Goal: Information Seeking & Learning: Learn about a topic

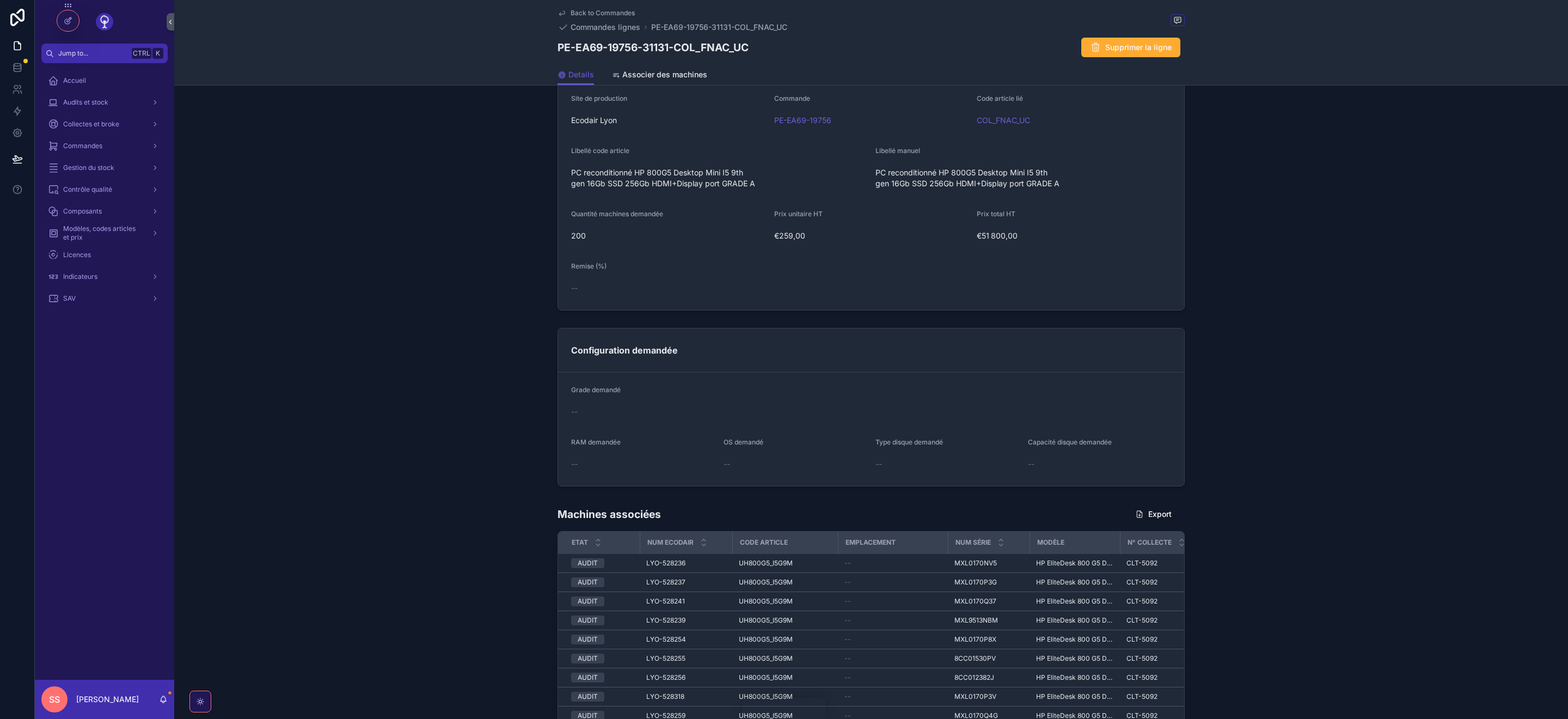
scroll to position [319, 0]
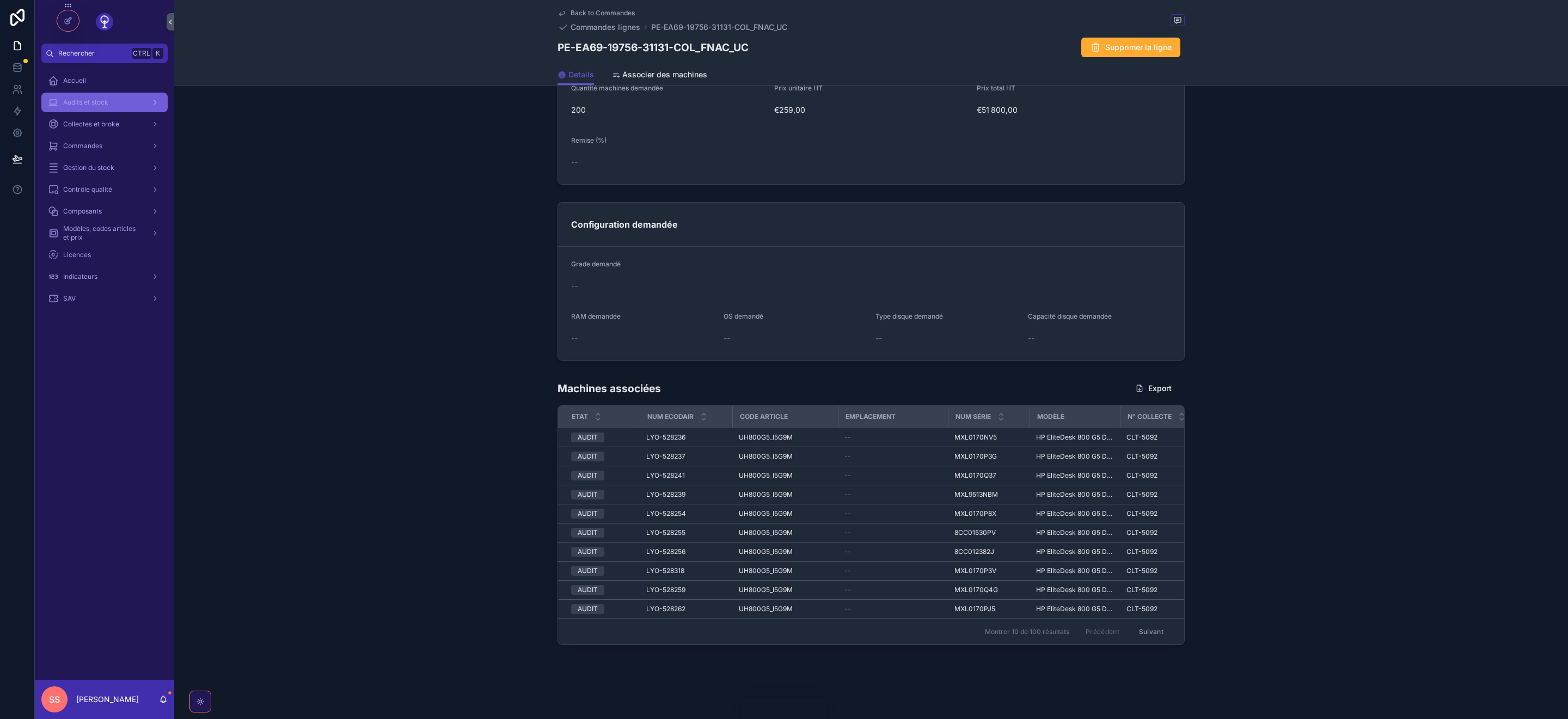
click at [103, 104] on span "Audits et stock" at bounding box center [86, 102] width 46 height 8
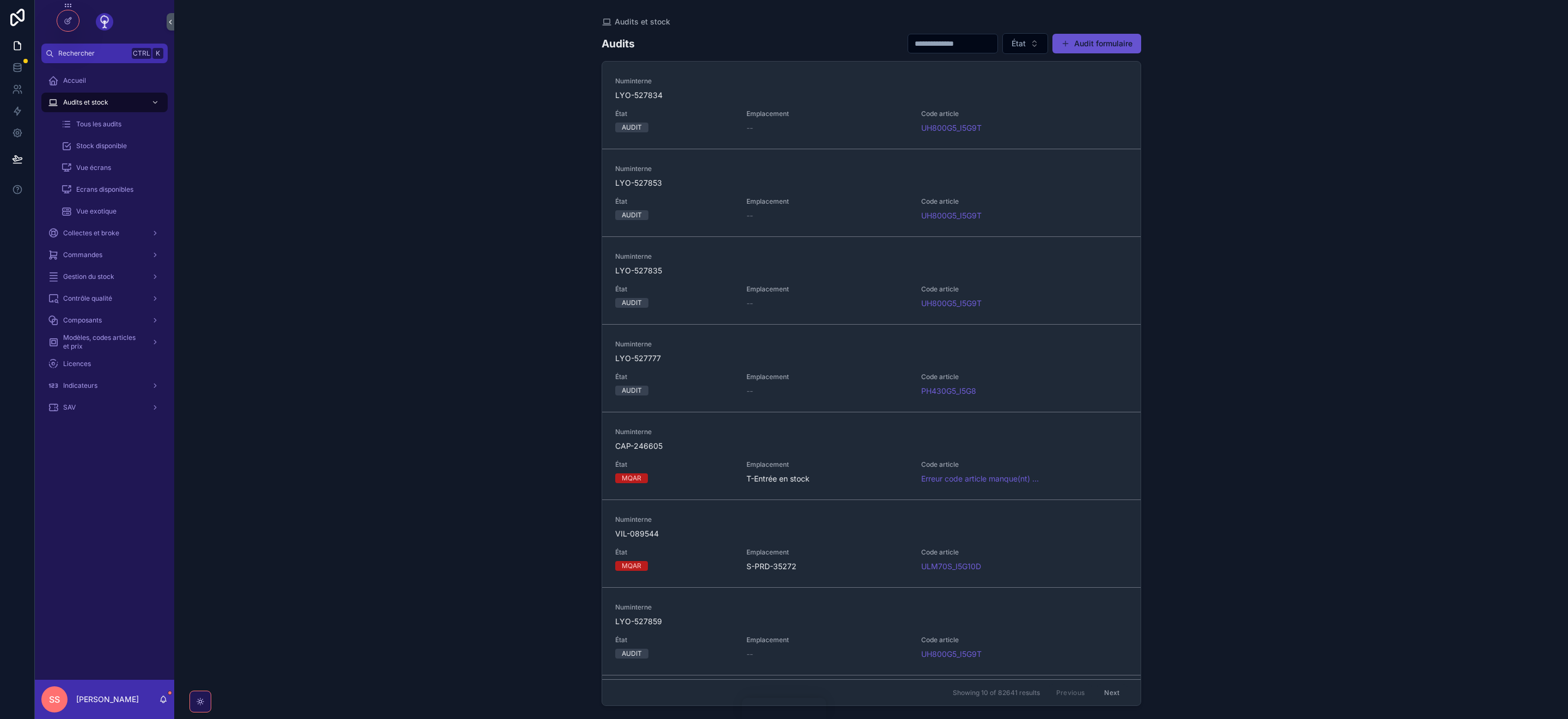
click at [953, 44] on input "scrollable content" at bounding box center [953, 44] width 89 height 15
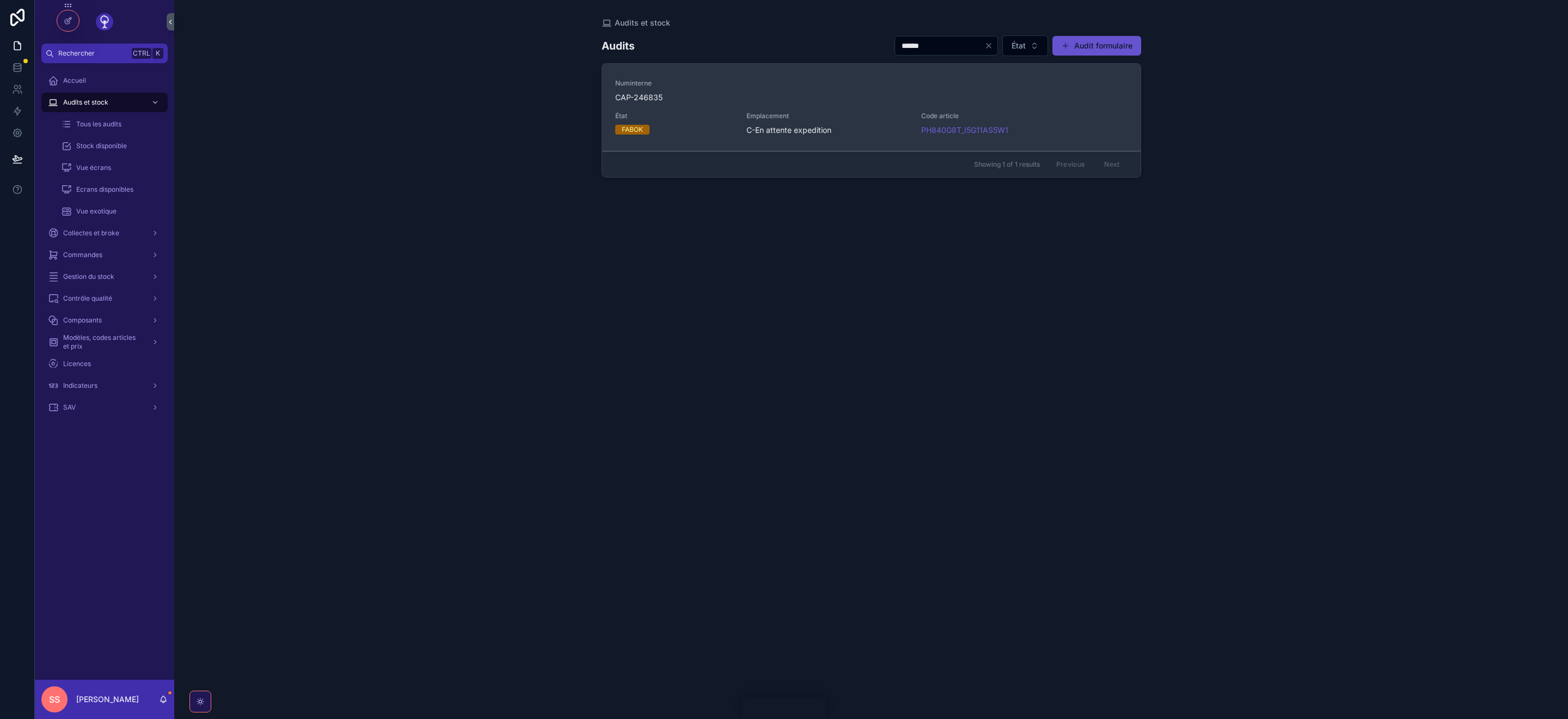
type input "******"
click at [651, 98] on span "CAP-246835" at bounding box center [872, 98] width 512 height 11
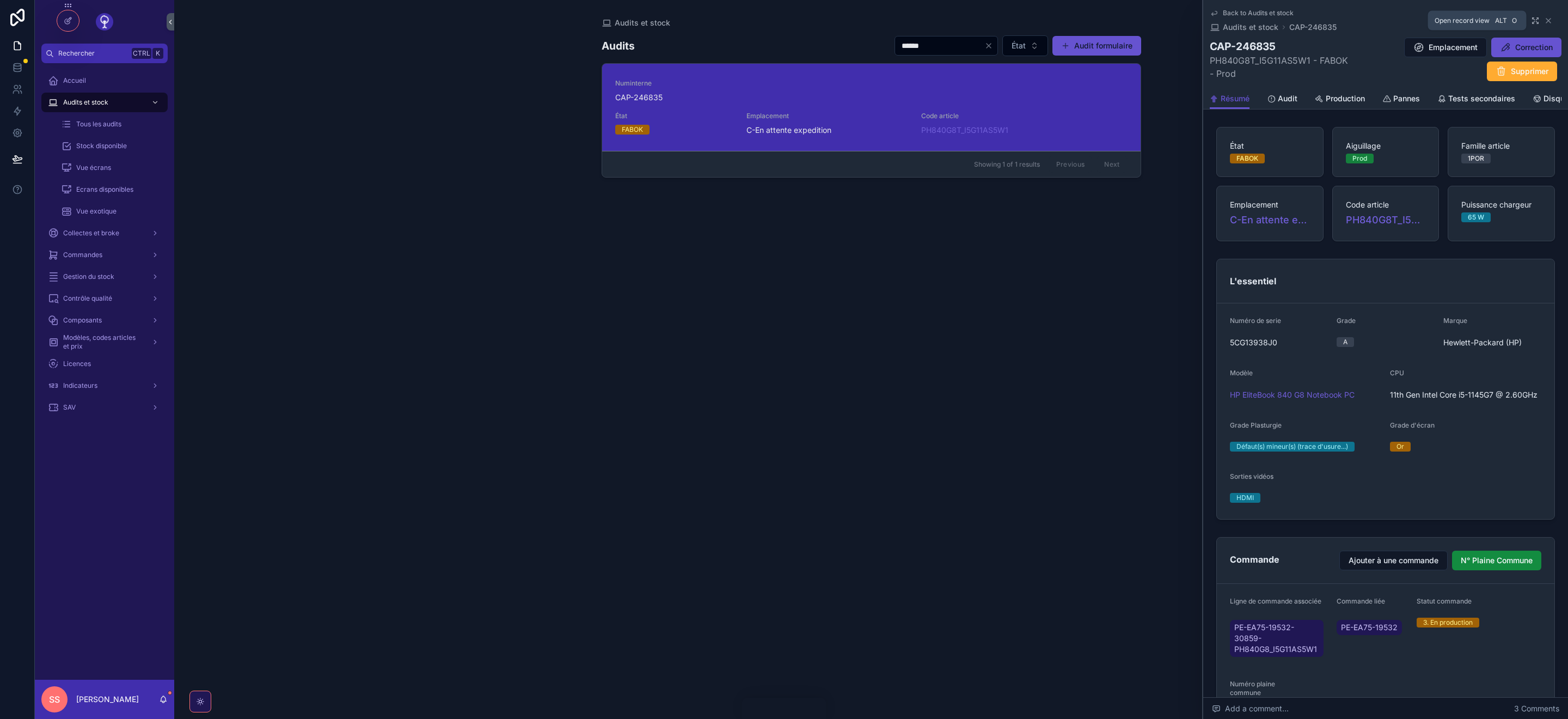
click at [1535, 21] on icon "scrollable content" at bounding box center [1535, 20] width 8 height 8
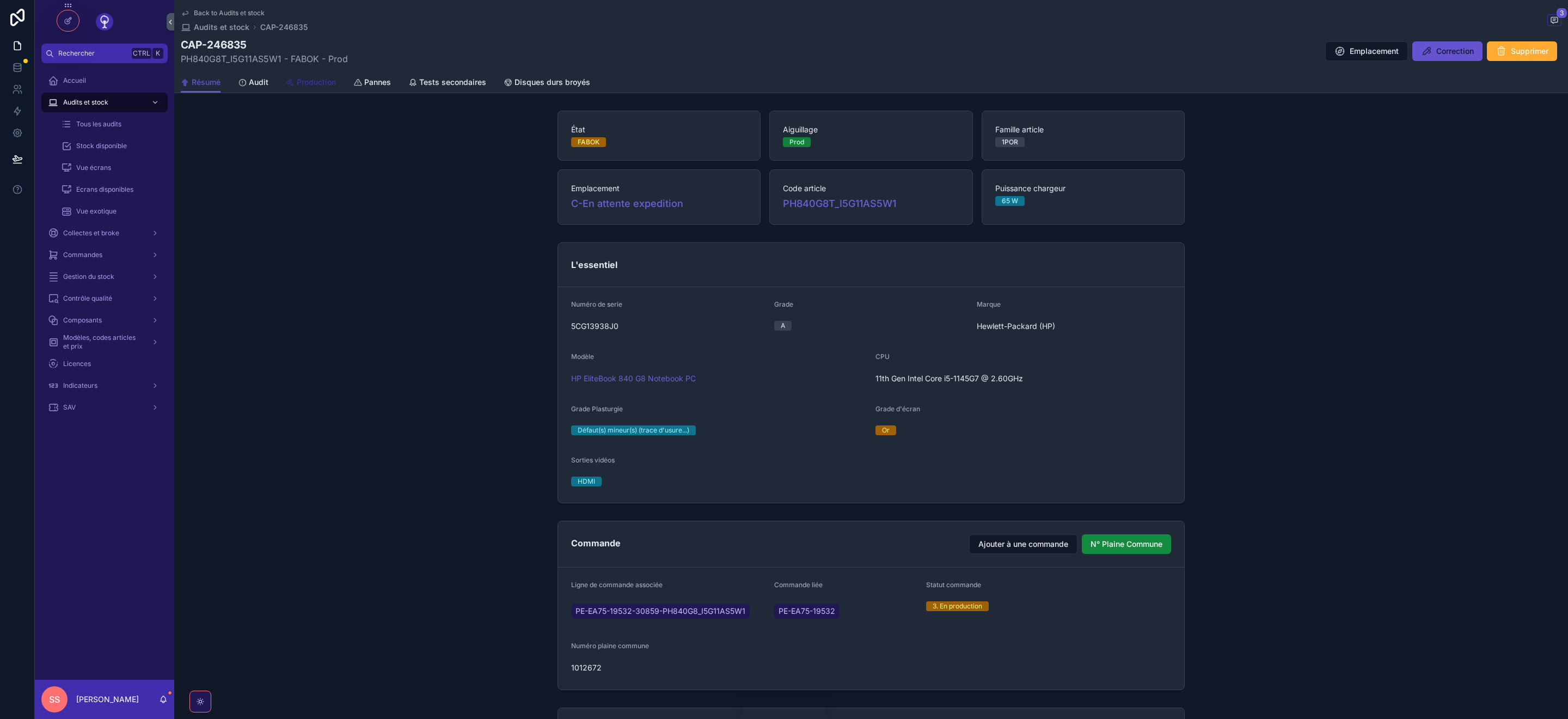
click at [320, 81] on span "Production" at bounding box center [317, 82] width 39 height 11
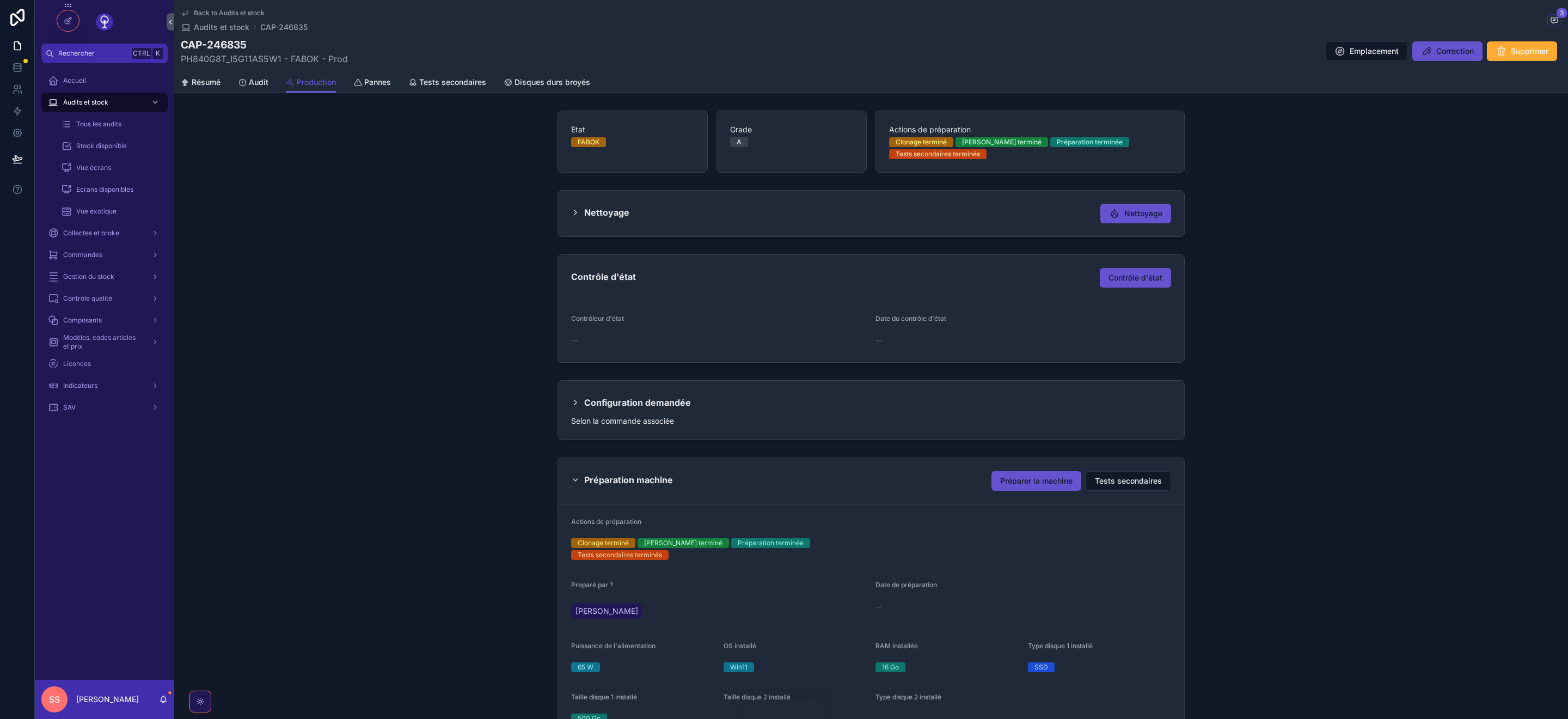
click at [576, 401] on icon "scrollable content" at bounding box center [574, 402] width 8 height 8
click at [576, 403] on icon "scrollable content" at bounding box center [574, 402] width 8 height 8
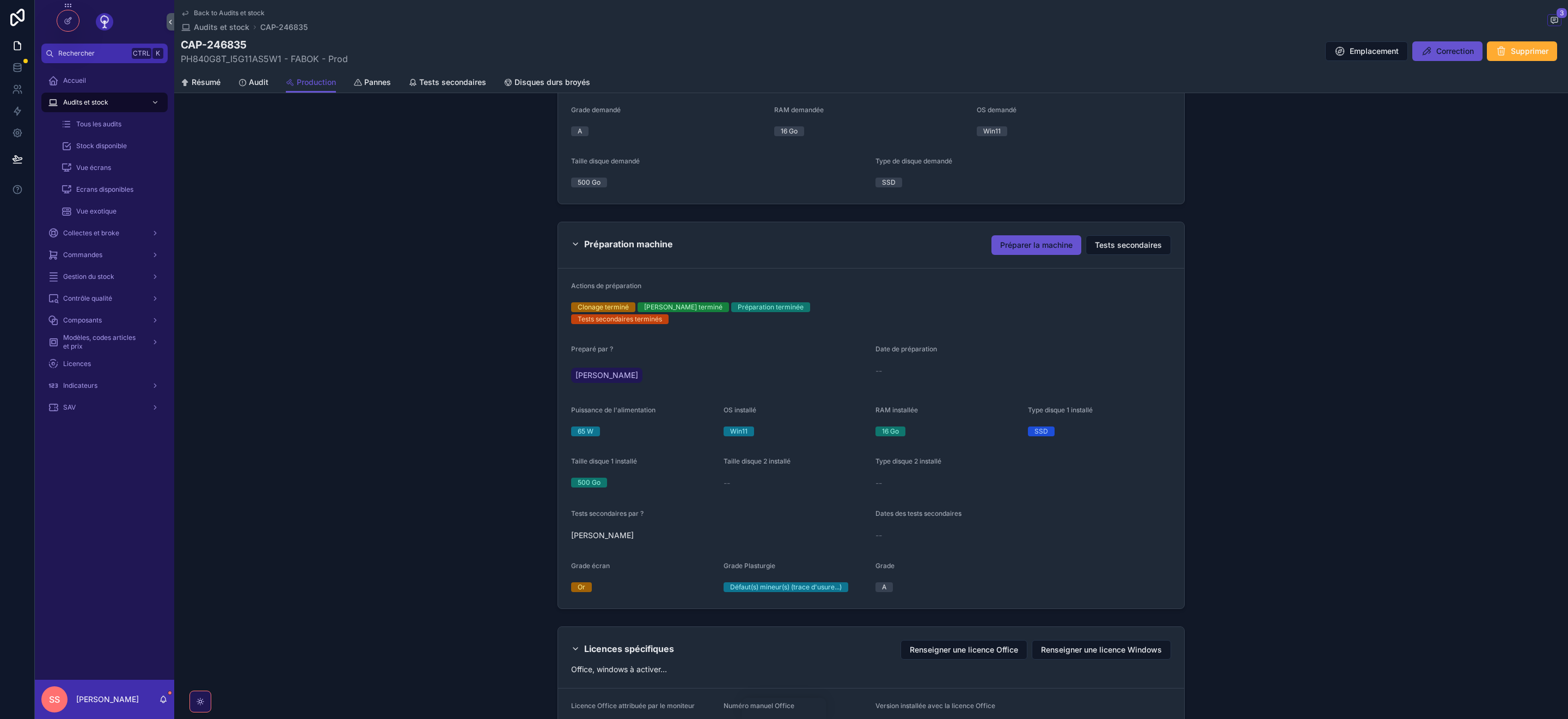
scroll to position [383, 0]
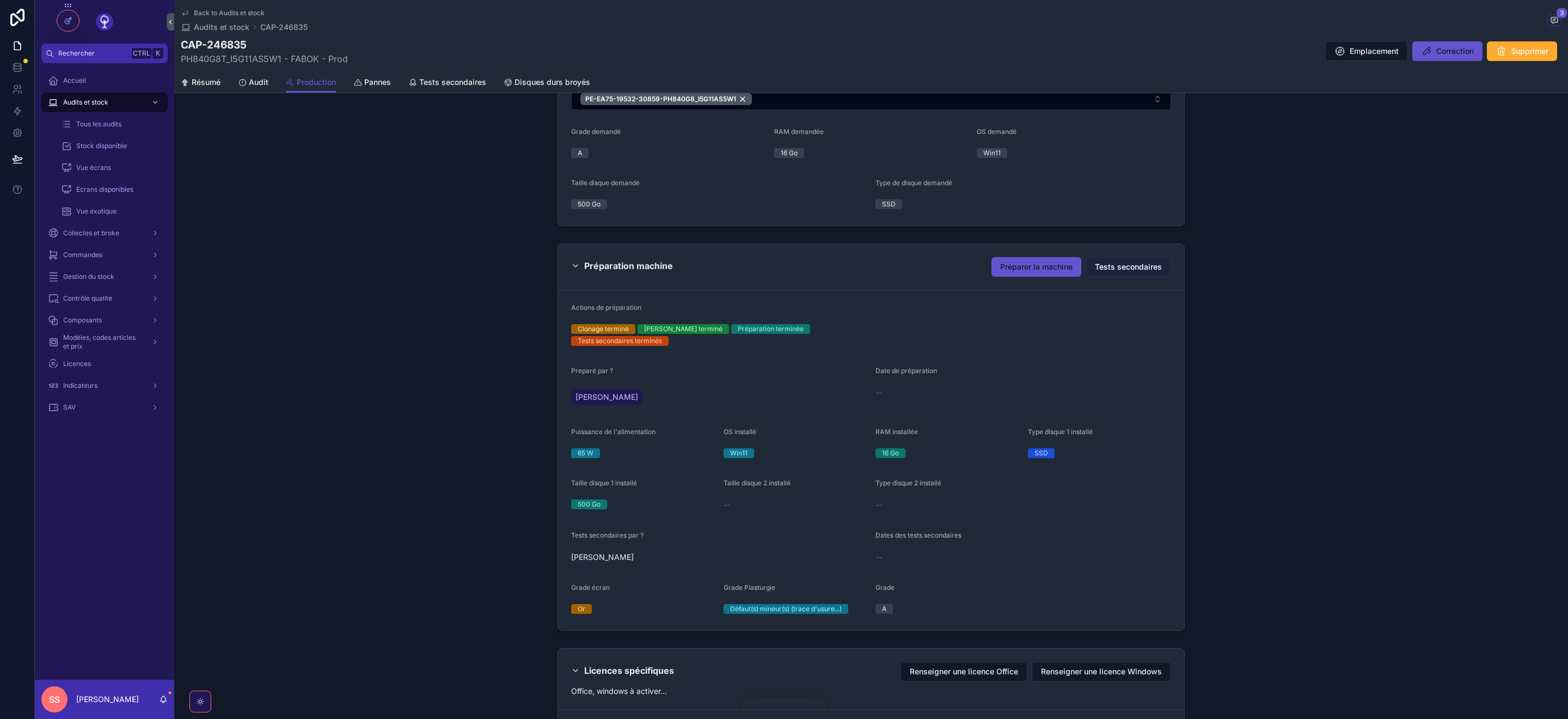
click at [1116, 269] on span "Tests secondaires" at bounding box center [1129, 267] width 67 height 11
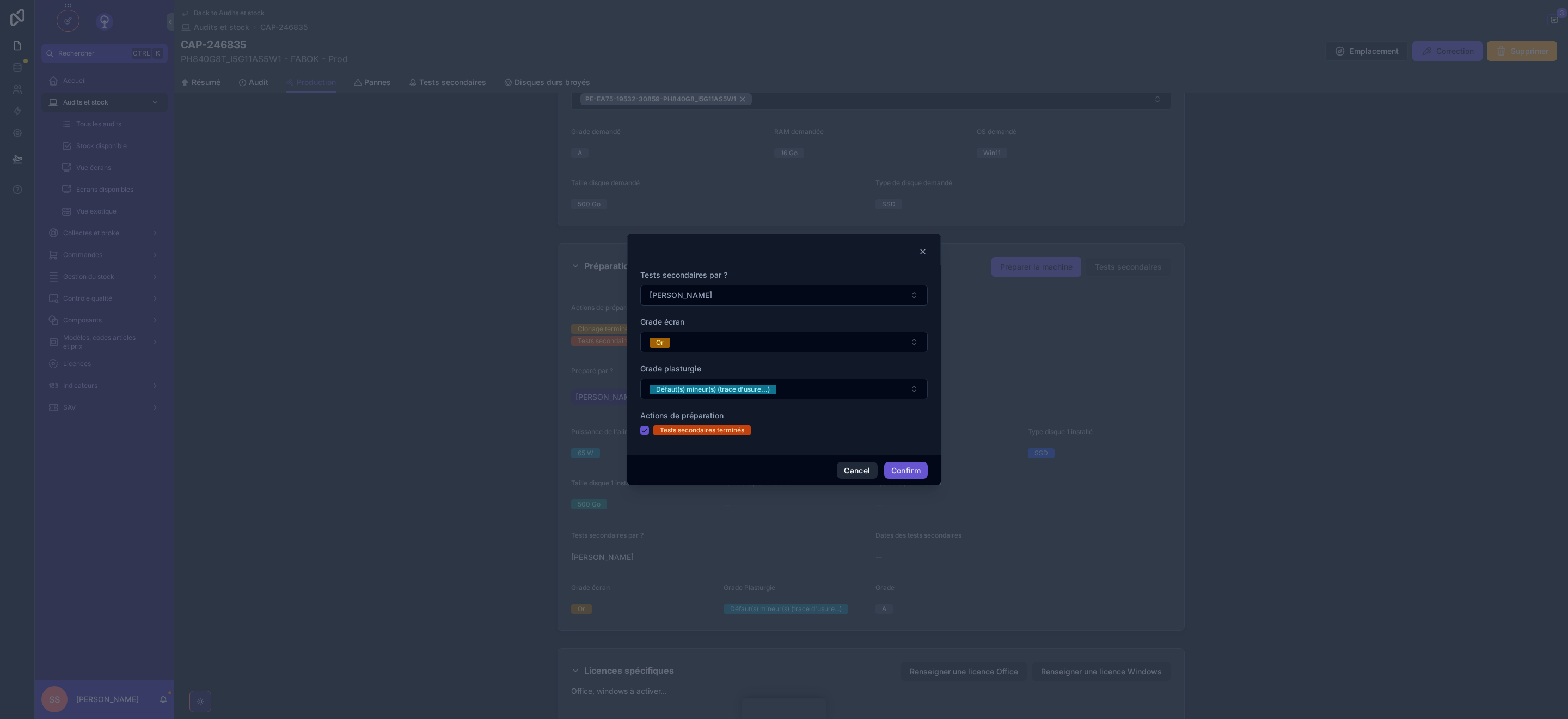
click at [847, 470] on button "Cancel" at bounding box center [857, 470] width 40 height 18
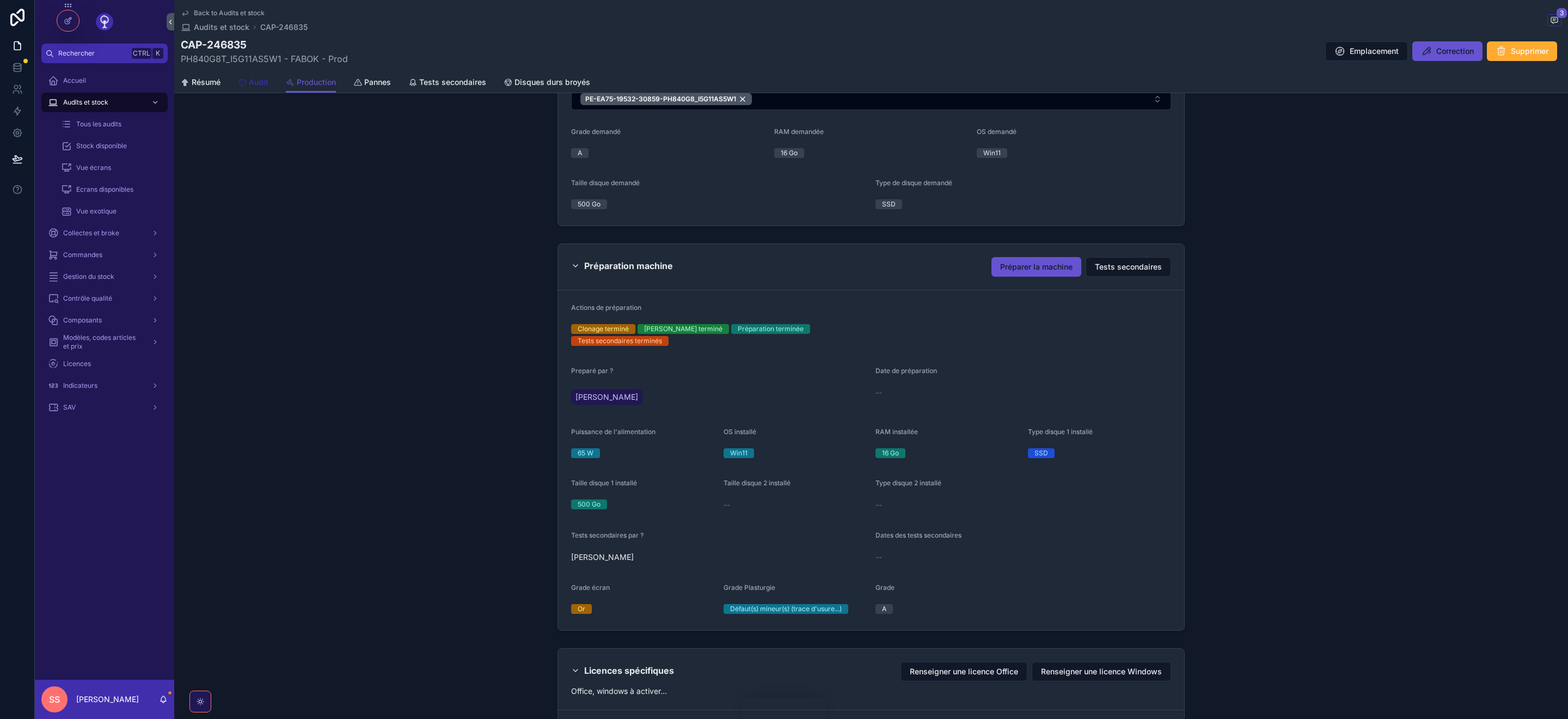
click at [258, 82] on span "Audit" at bounding box center [258, 82] width 20 height 11
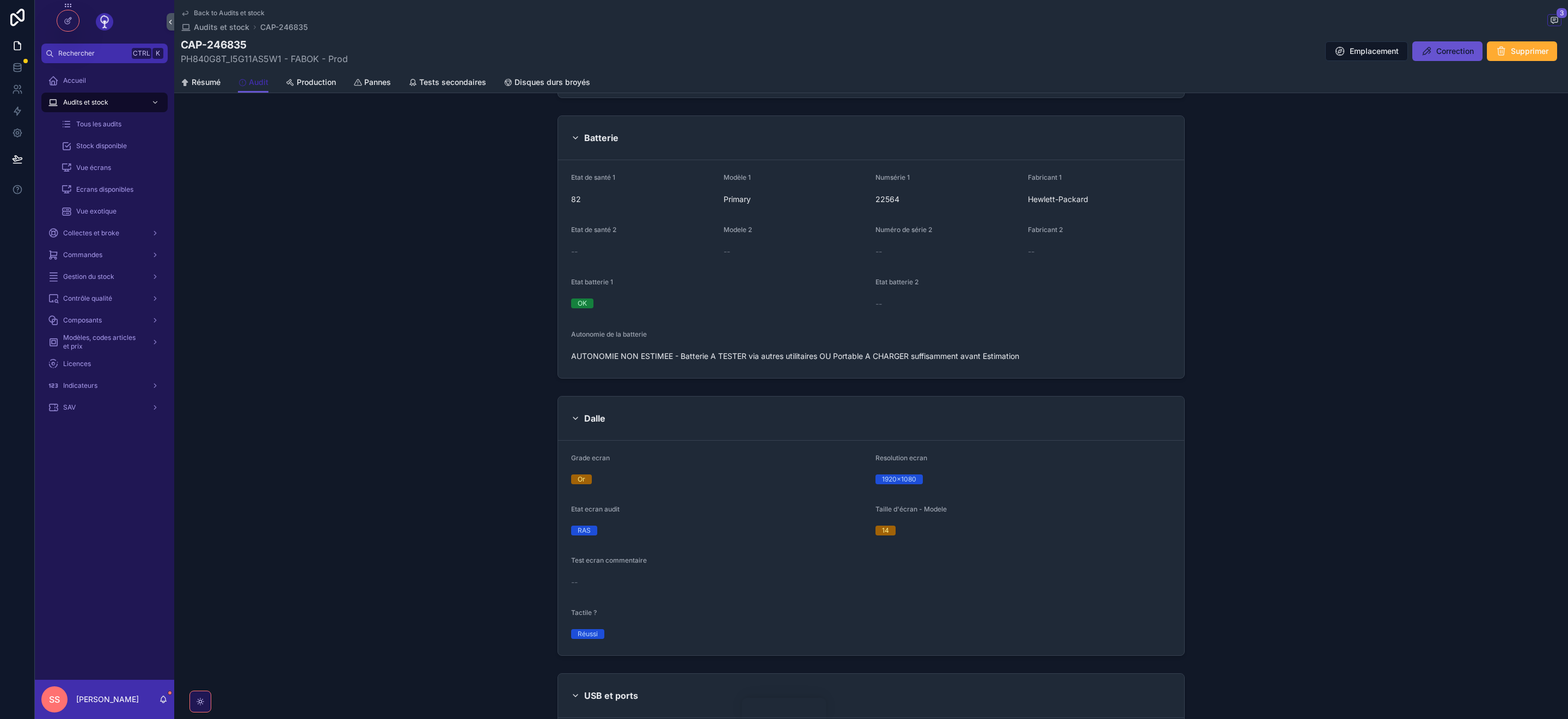
scroll to position [1338, 0]
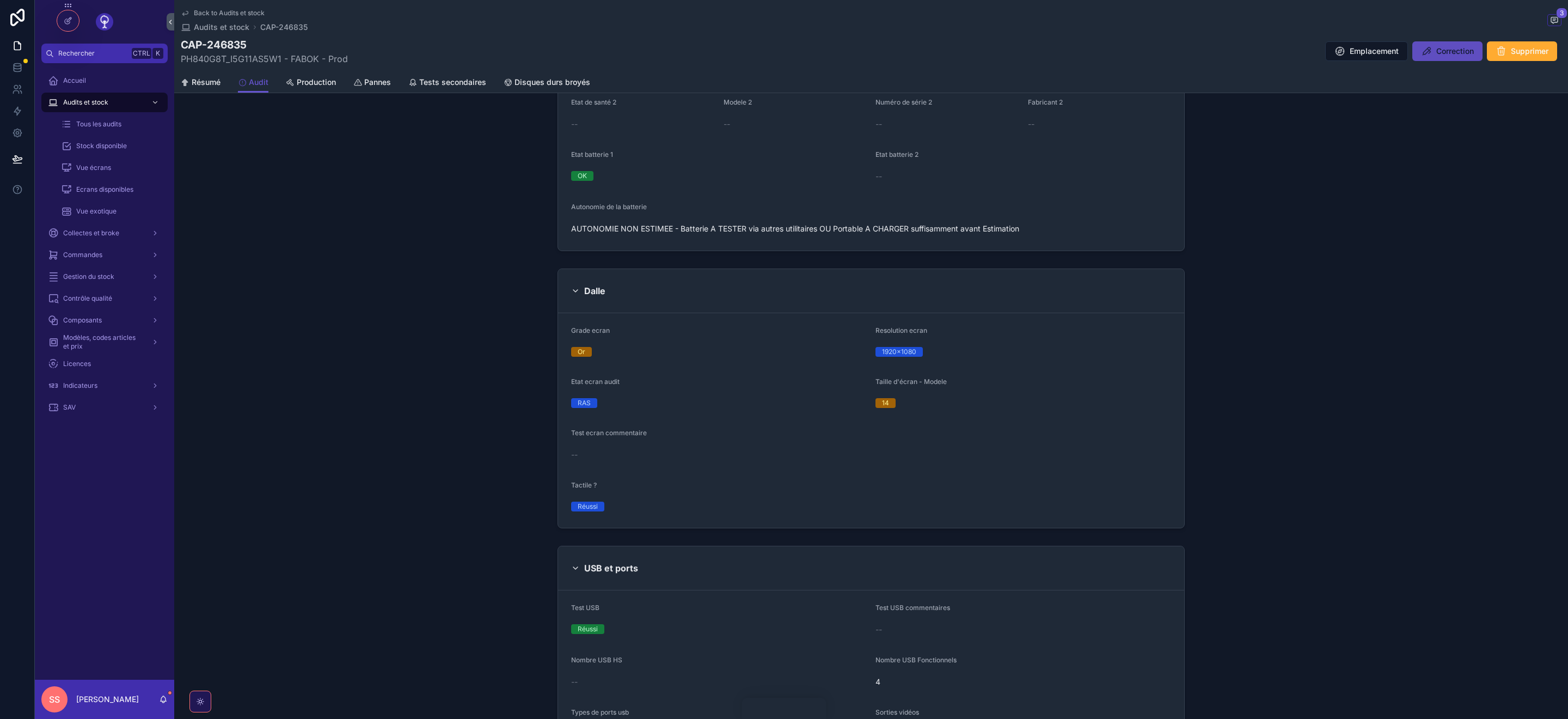
click at [1437, 50] on span "Correction" at bounding box center [1455, 51] width 37 height 11
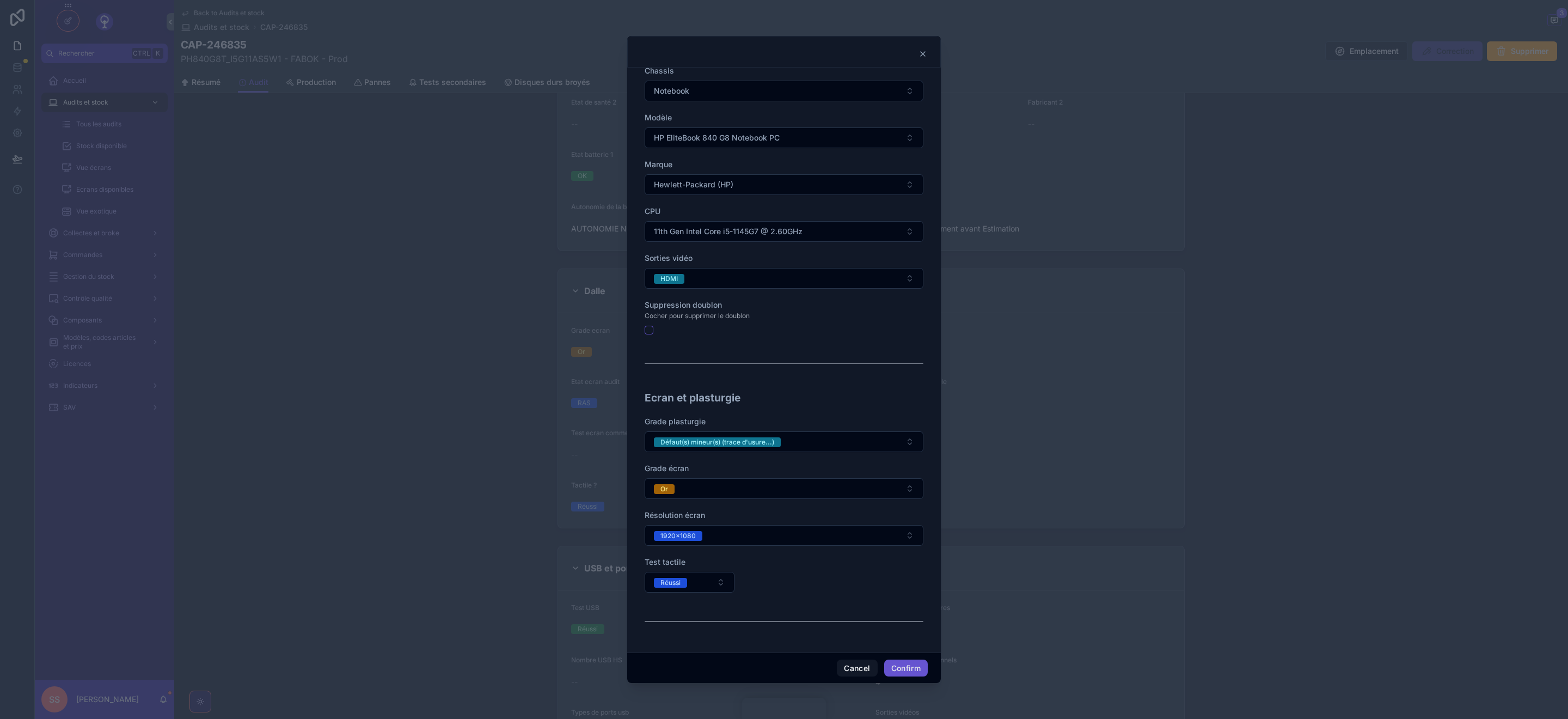
scroll to position [240, 0]
click at [722, 581] on button "Réussi" at bounding box center [689, 582] width 89 height 20
click at [669, 676] on div "Non réalisé" at bounding box center [653, 674] width 34 height 10
click at [912, 670] on button "Confirm" at bounding box center [906, 668] width 44 height 18
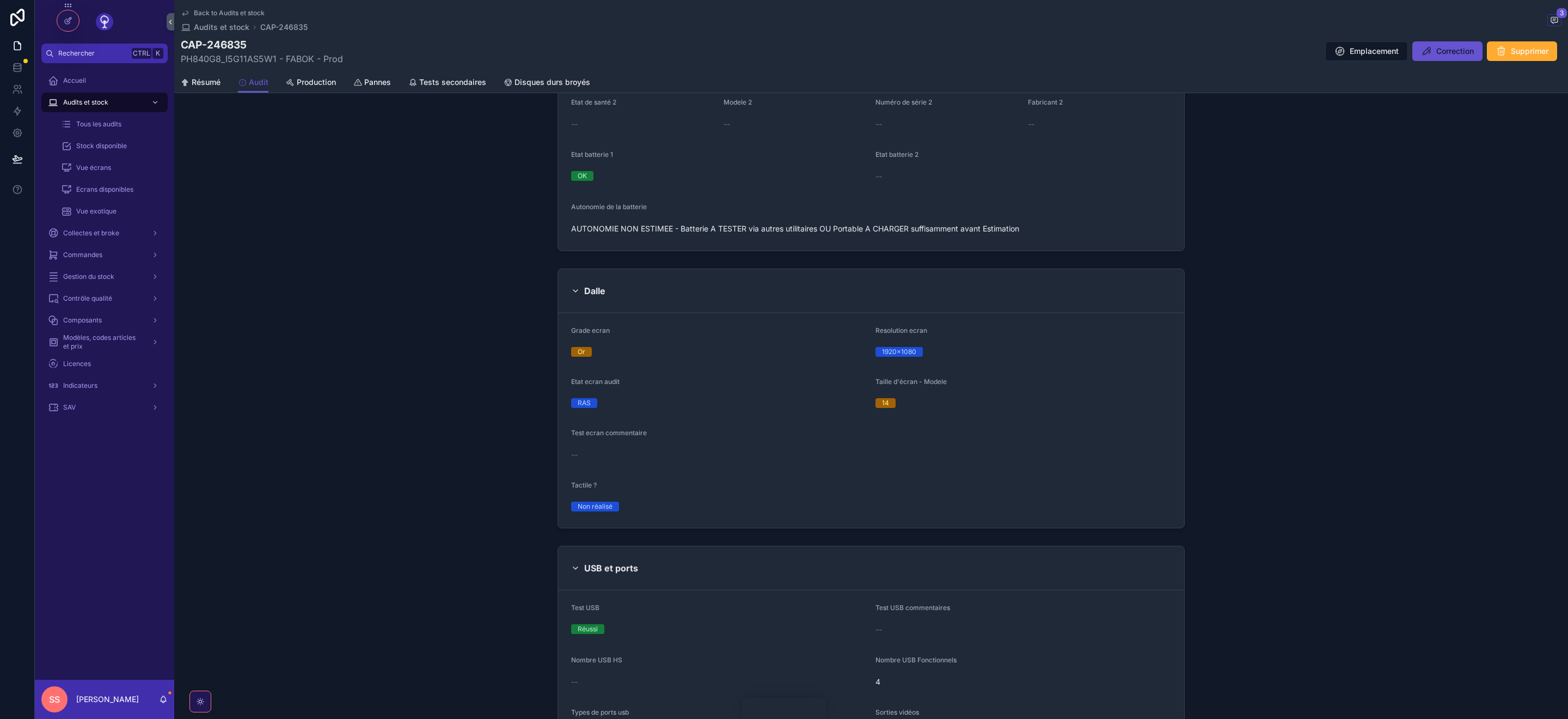
click at [210, 11] on span "Back to Audits et stock" at bounding box center [229, 12] width 71 height 8
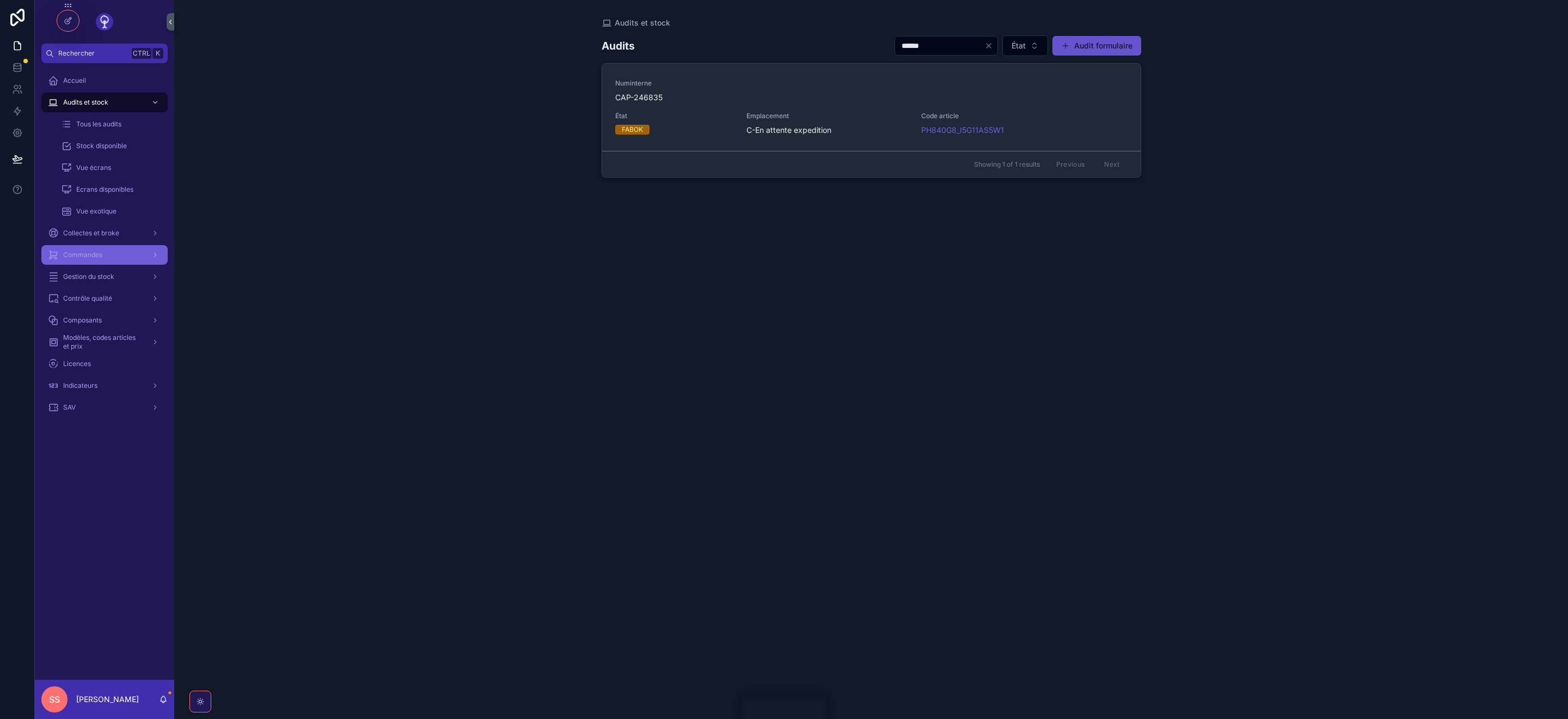
click at [88, 256] on span "Commandes" at bounding box center [83, 254] width 39 height 8
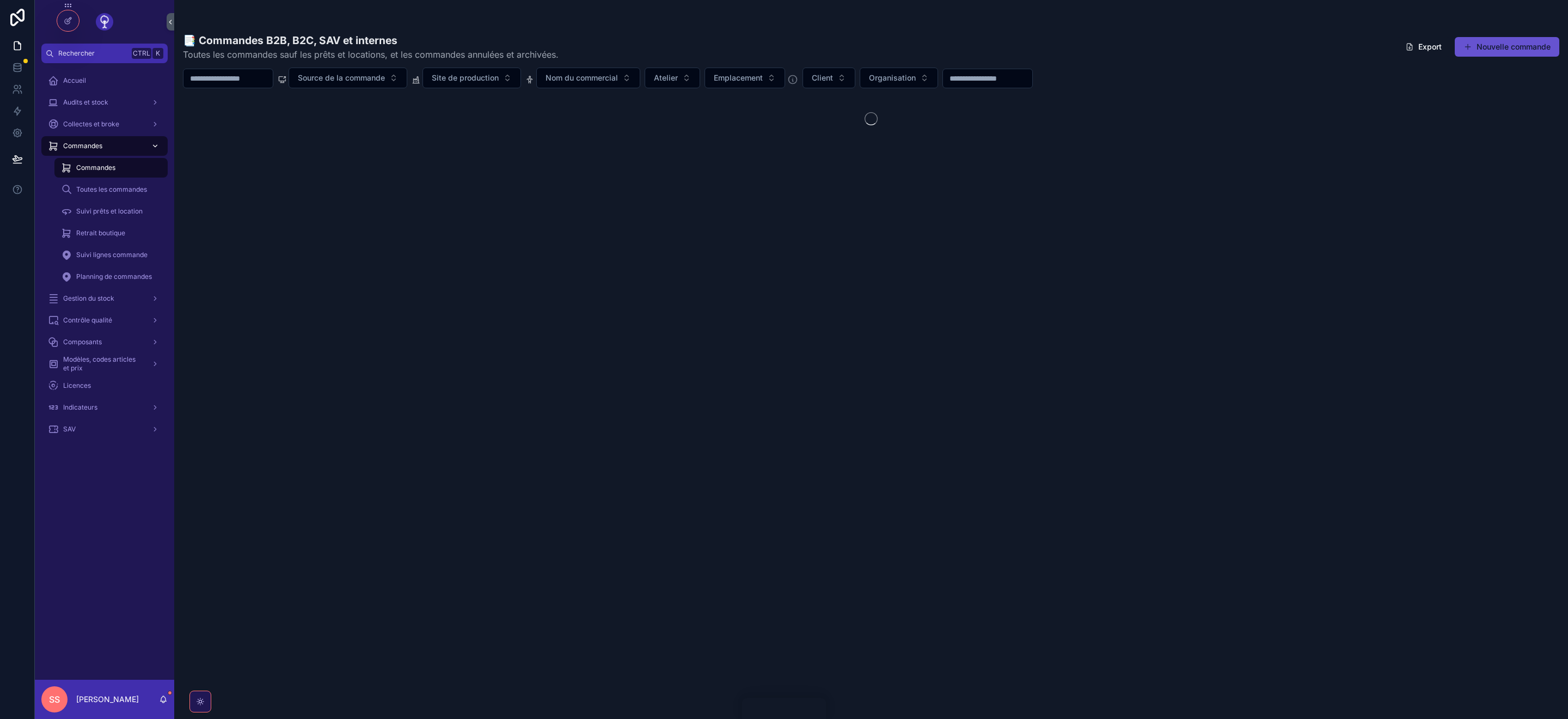
click at [228, 78] on input "scrollable content" at bounding box center [228, 78] width 89 height 15
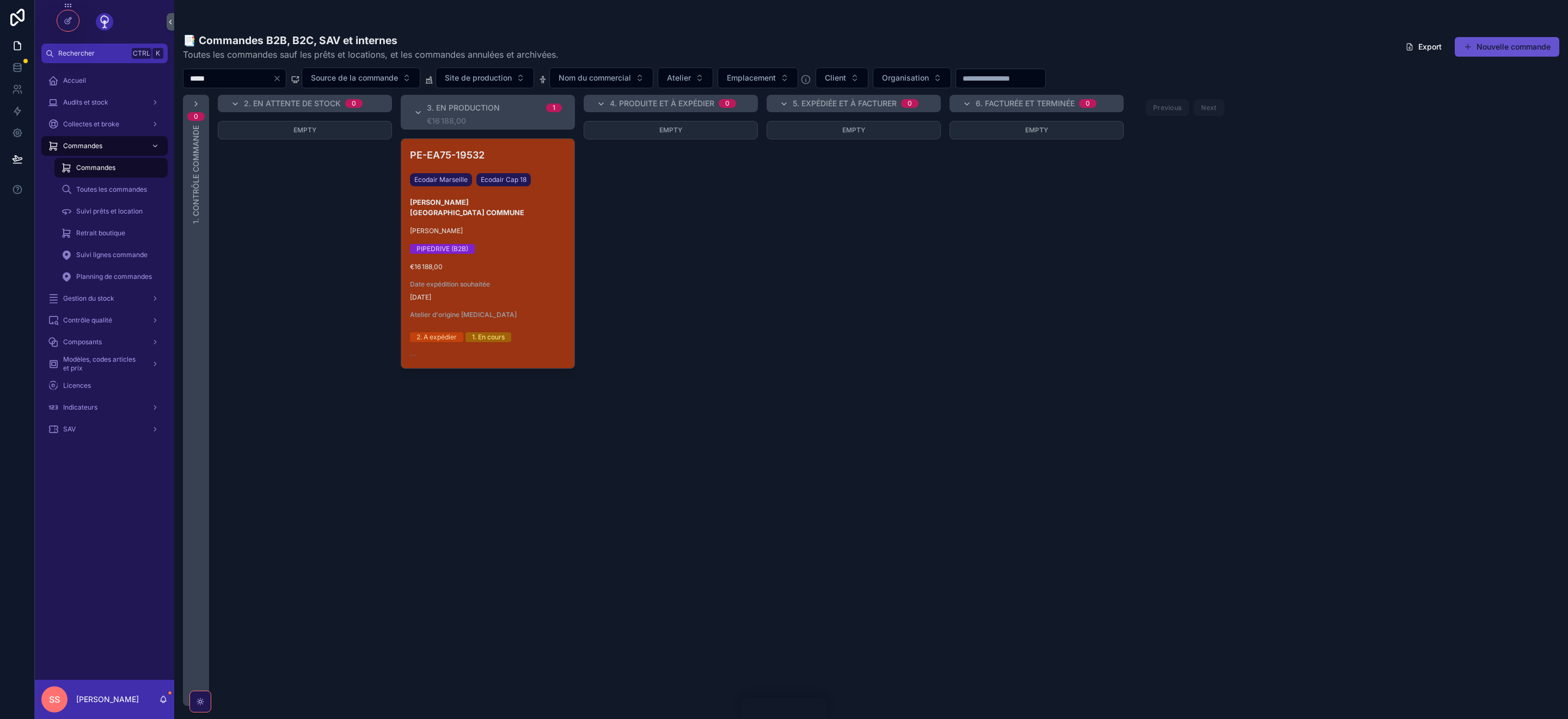
type input "*****"
click at [508, 263] on span "€16 188,00" at bounding box center [487, 266] width 155 height 8
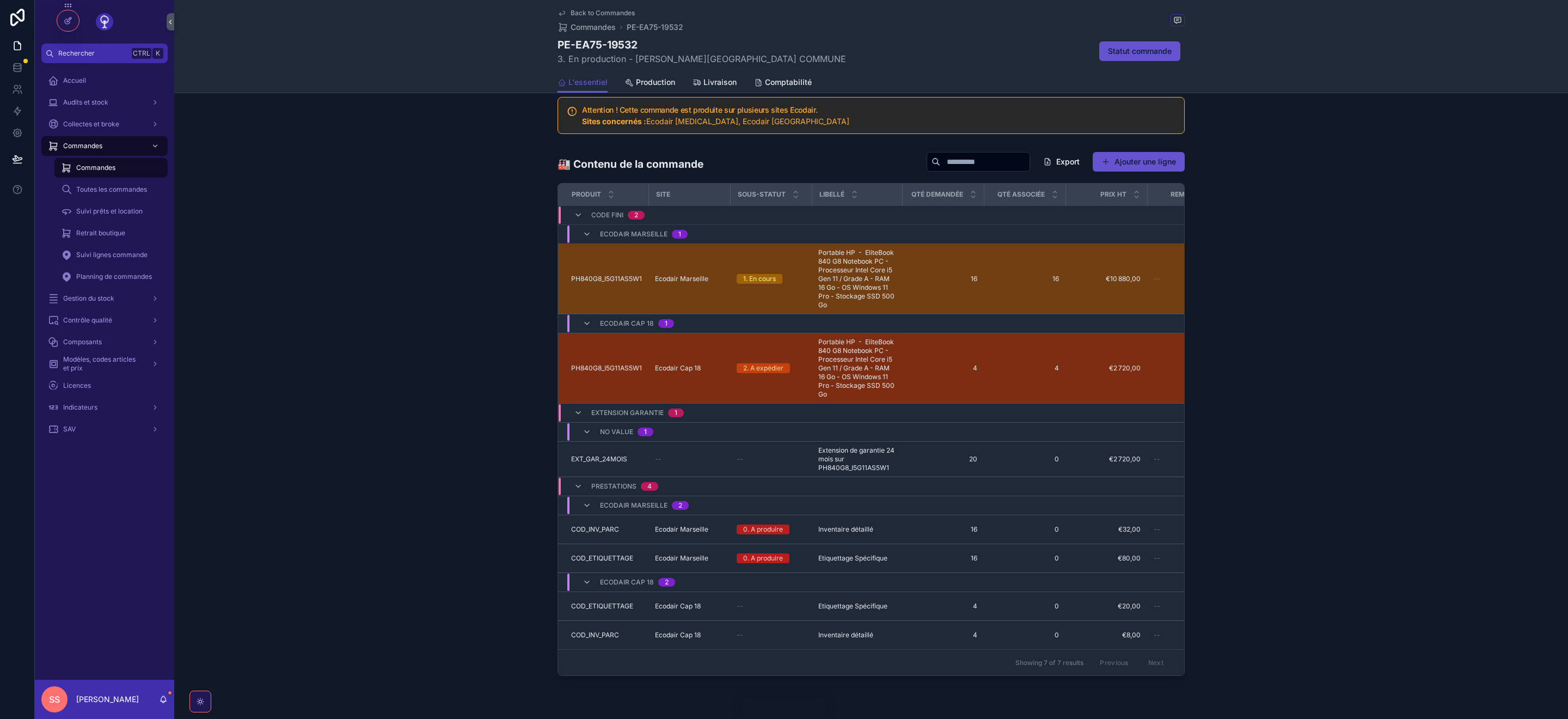
scroll to position [892, 0]
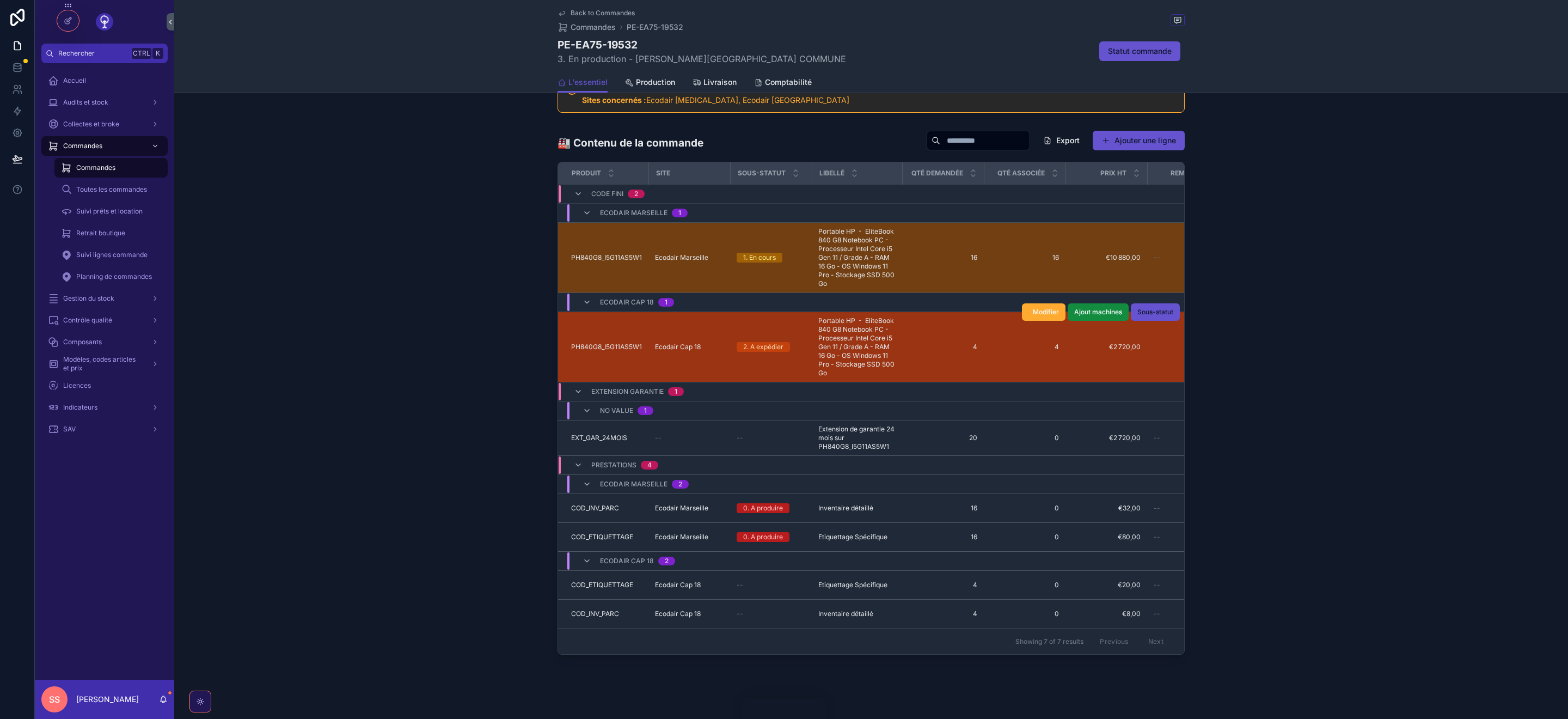
click at [619, 349] on span "PH840G8_I5G11AS5W1" at bounding box center [606, 346] width 71 height 8
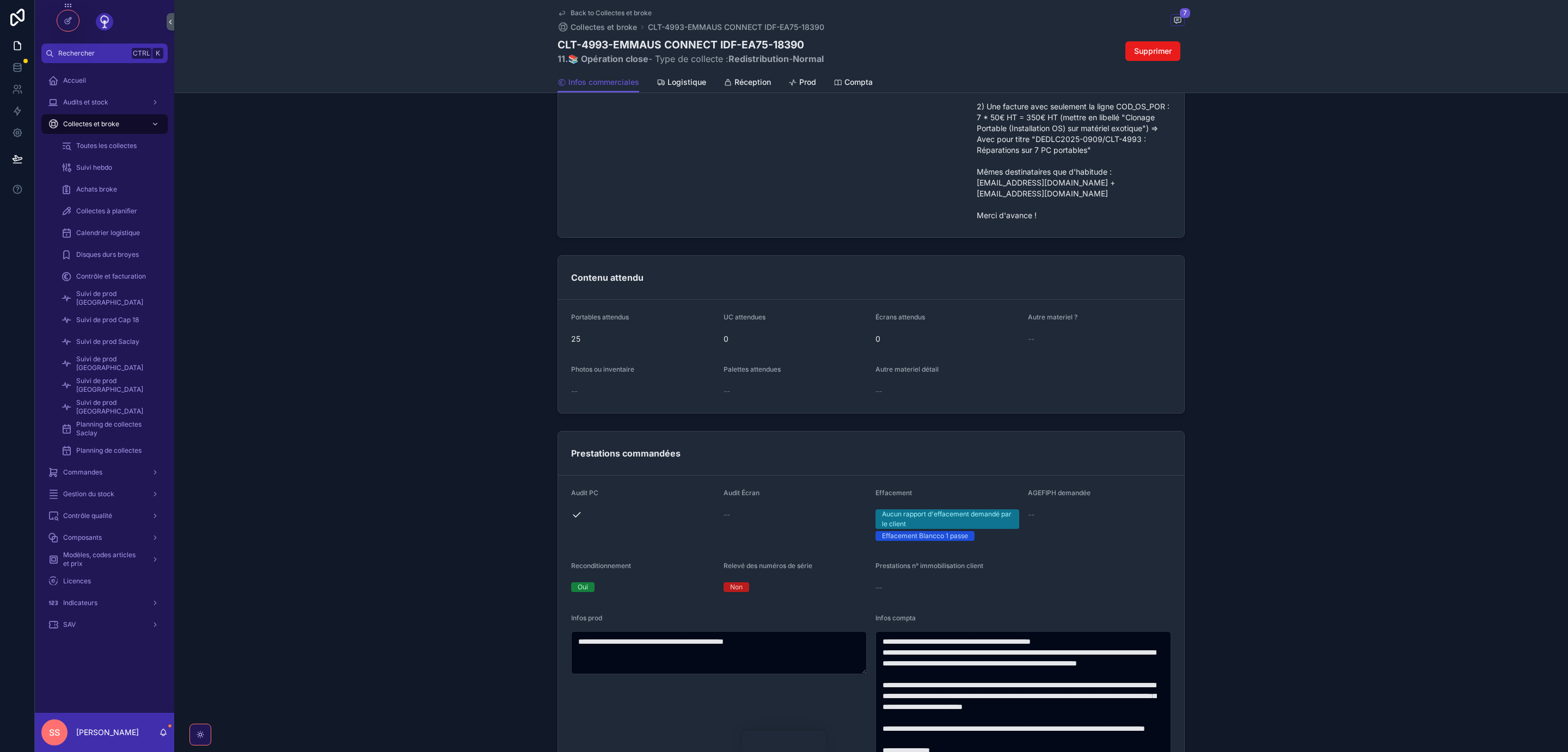
scroll to position [441, 0]
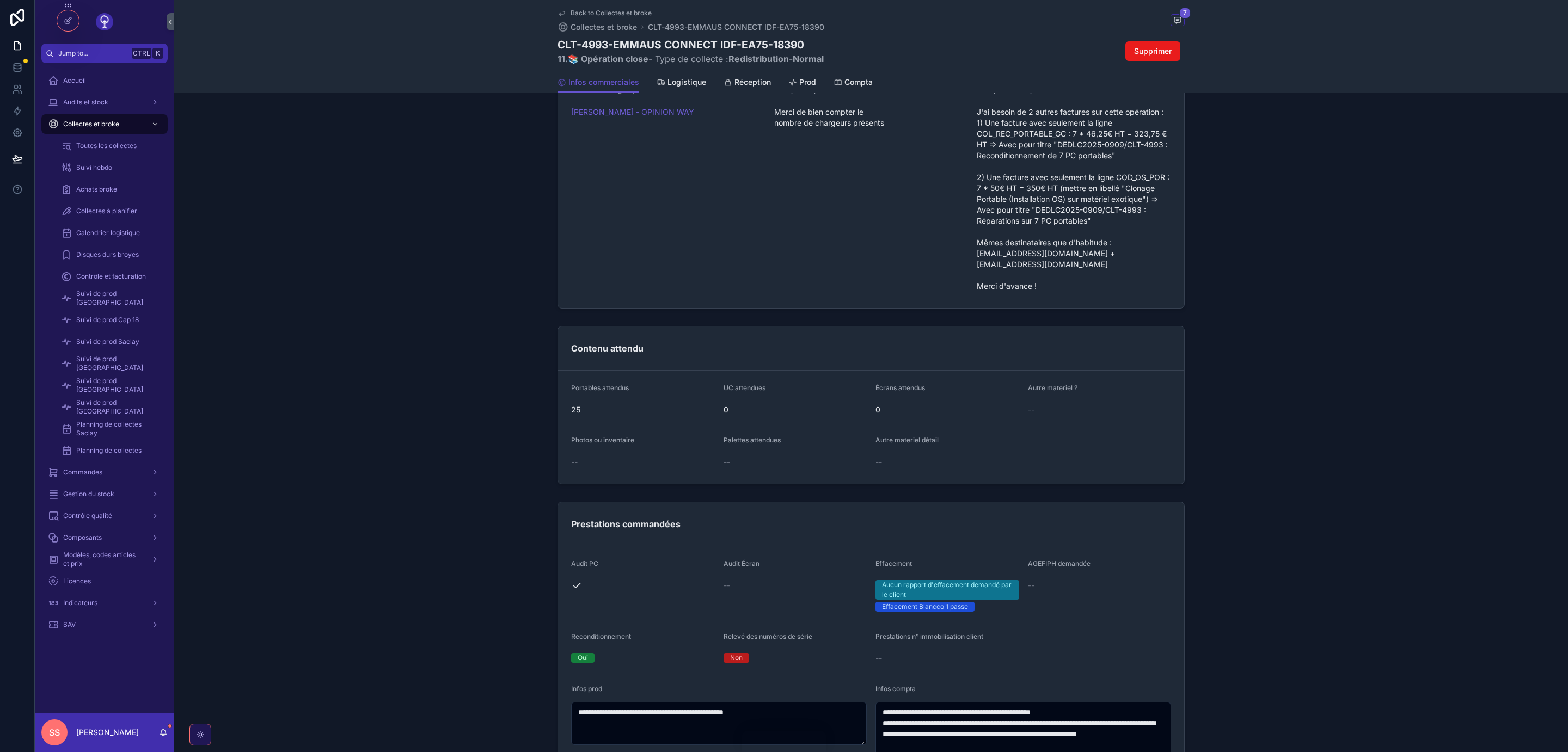
scroll to position [383, 0]
